Goal: Information Seeking & Learning: Learn about a topic

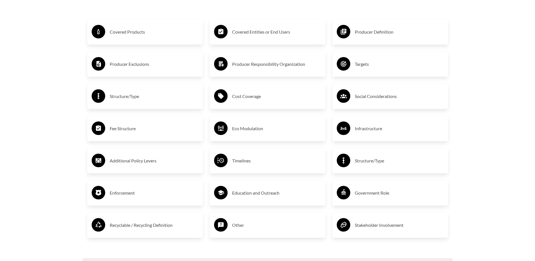
scroll to position [1015, 0]
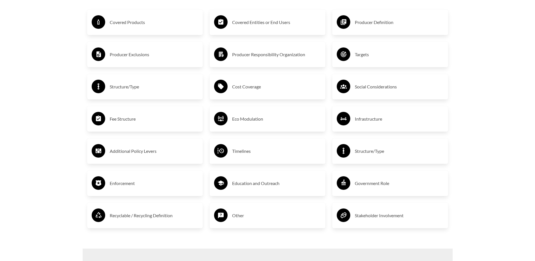
click at [117, 20] on h3 "Covered Products" at bounding box center [154, 22] width 89 height 9
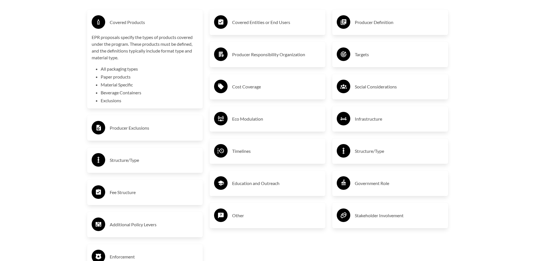
click at [112, 102] on li "Exclusions" at bounding box center [150, 100] width 98 height 7
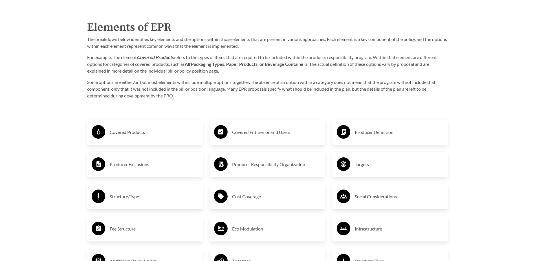
scroll to position [902, 0]
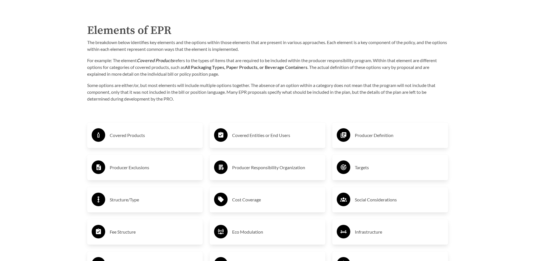
click at [122, 134] on h3 "Covered Products" at bounding box center [154, 135] width 89 height 9
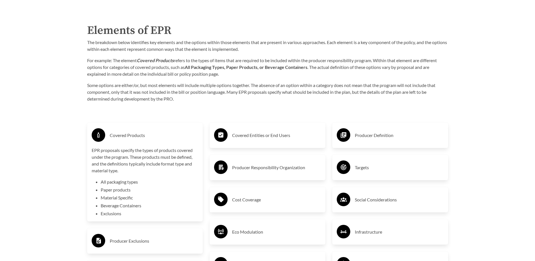
click at [160, 163] on p "EPR proposals specify the types of products covered under the program. These pr…" at bounding box center [145, 160] width 107 height 27
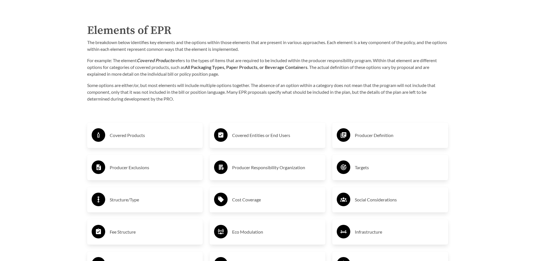
click at [140, 169] on h3 "Producer Exclusions" at bounding box center [154, 167] width 89 height 9
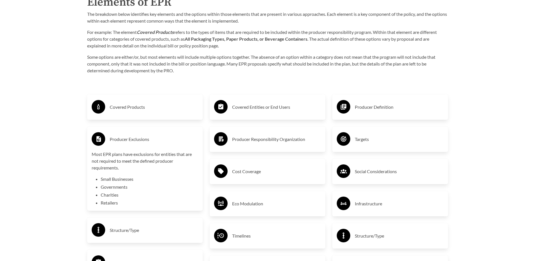
scroll to position [1015, 0]
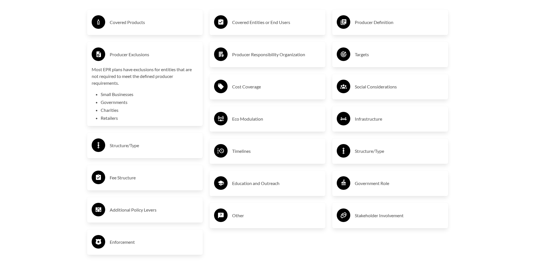
click at [120, 147] on h3 "Structure/Type" at bounding box center [154, 145] width 89 height 9
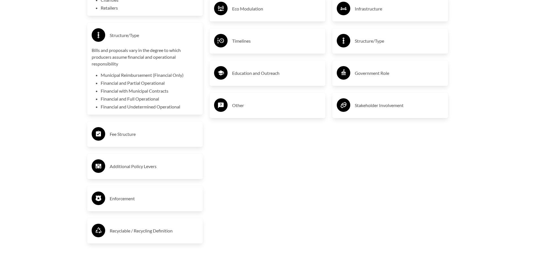
scroll to position [1128, 0]
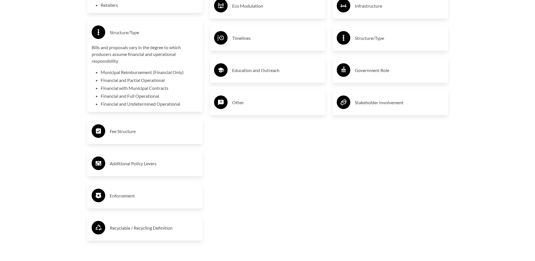
click at [152, 165] on h3 "Additional Policy Levers" at bounding box center [154, 163] width 89 height 9
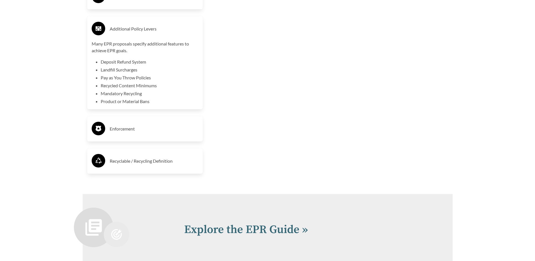
scroll to position [1269, 0]
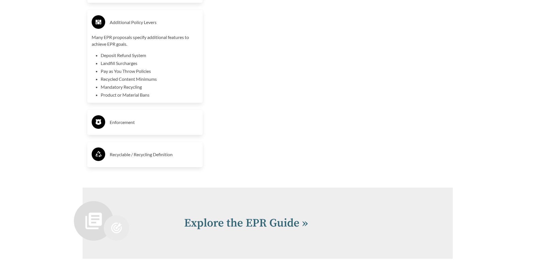
click at [169, 157] on h3 "Recyclable / Recycling Definition" at bounding box center [154, 154] width 89 height 9
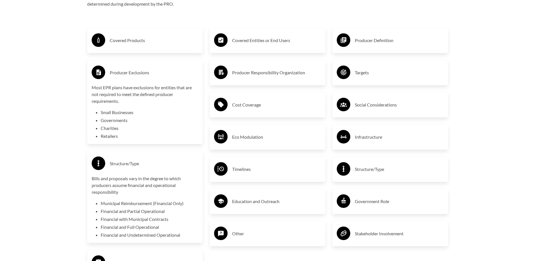
scroll to position [987, 0]
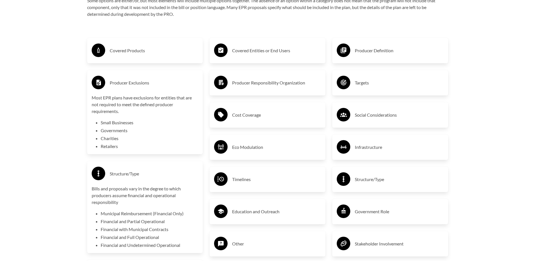
click at [274, 53] on h3 "Covered Entities or End Users" at bounding box center [276, 50] width 89 height 9
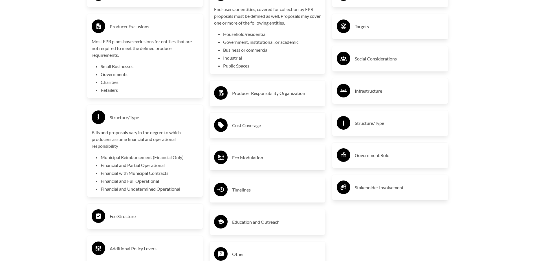
scroll to position [1043, 0]
click at [247, 192] on h3 "Timelines" at bounding box center [276, 189] width 89 height 9
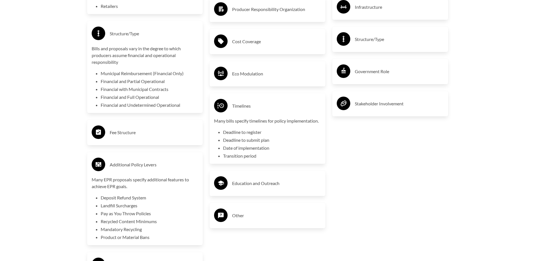
scroll to position [1128, 0]
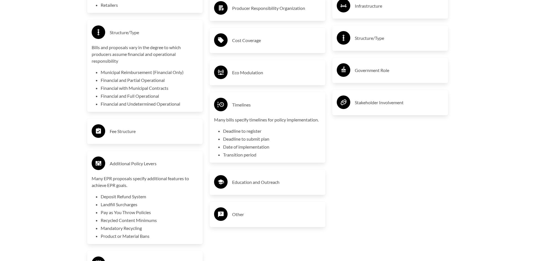
click at [237, 214] on h3 "Other" at bounding box center [276, 213] width 89 height 9
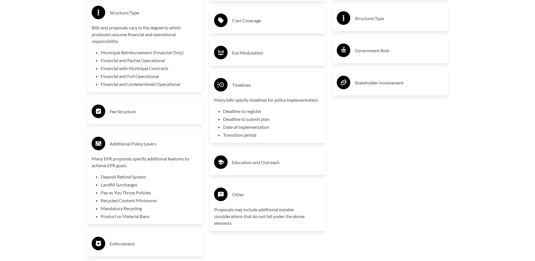
scroll to position [1156, 0]
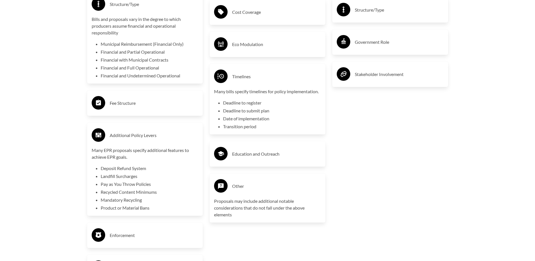
click at [276, 153] on h3 "Education and Outreach" at bounding box center [276, 153] width 89 height 9
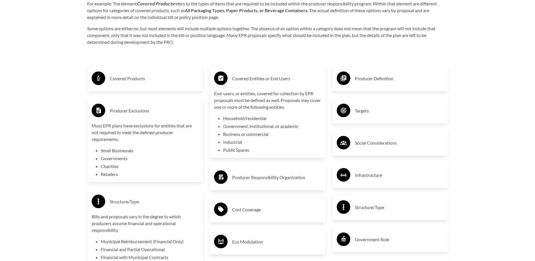
scroll to position [959, 0]
click at [383, 79] on h3 "Producer Definition" at bounding box center [399, 78] width 89 height 9
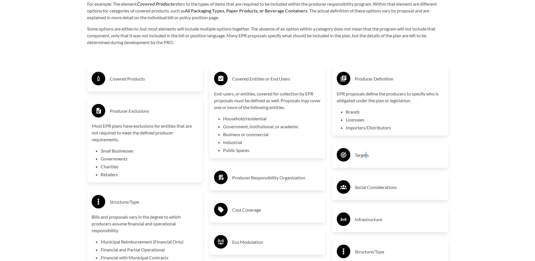
click at [366, 158] on h3 "Targets" at bounding box center [399, 154] width 89 height 9
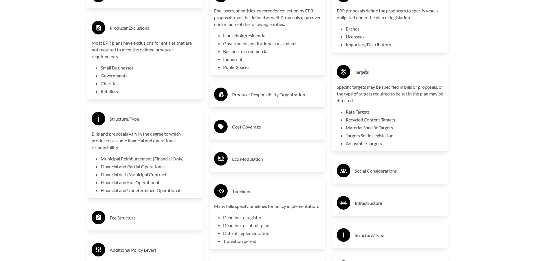
scroll to position [1043, 0]
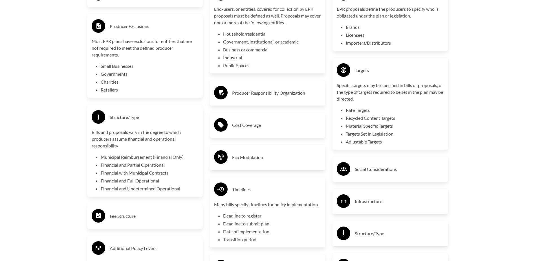
click at [382, 234] on h3 "Structure/Type" at bounding box center [399, 233] width 89 height 9
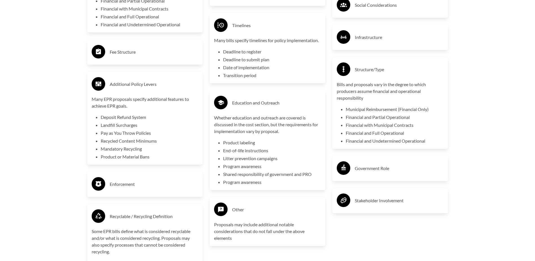
scroll to position [1212, 0]
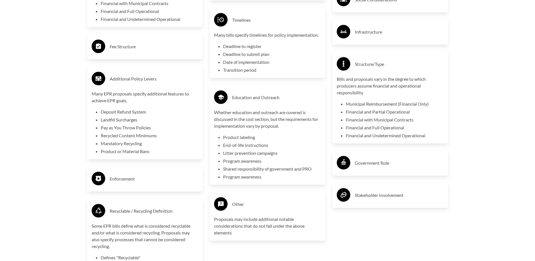
click at [371, 197] on h3 "Stakeholder Involvement" at bounding box center [399, 194] width 89 height 9
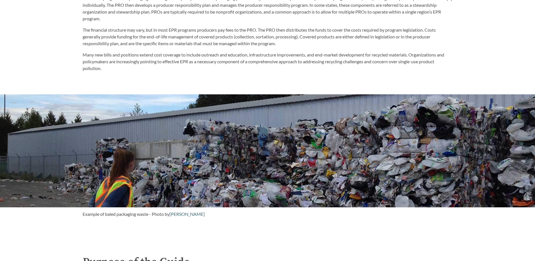
scroll to position [395, 0]
